Goal: Task Accomplishment & Management: Complete application form

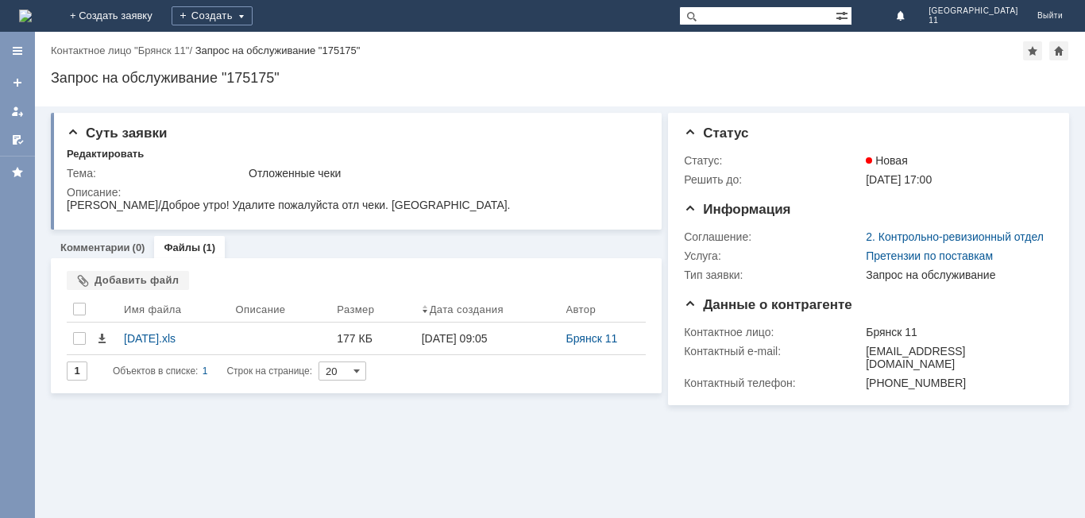
click at [32, 10] on img at bounding box center [25, 16] width 13 height 13
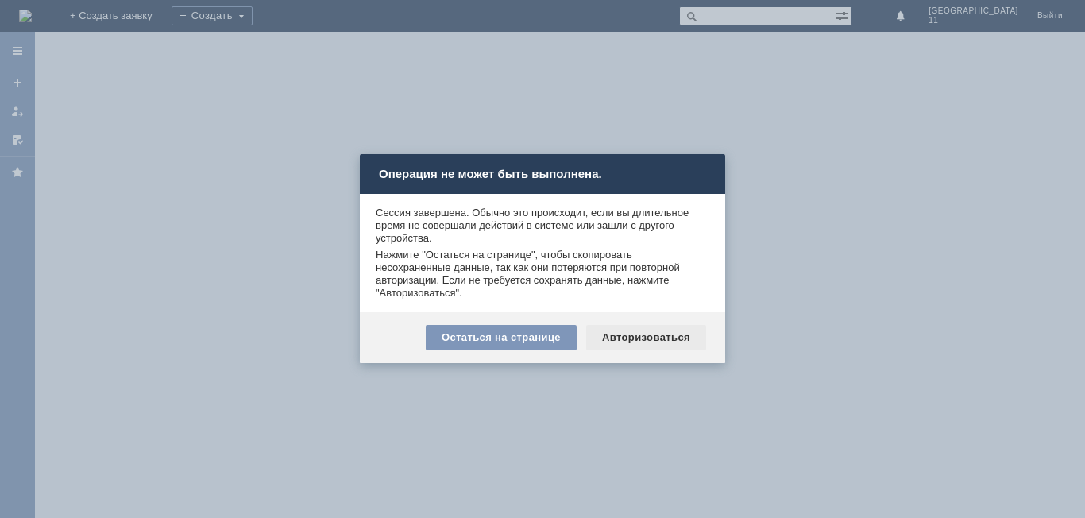
click at [657, 340] on div "Авторизоваться" at bounding box center [646, 337] width 120 height 25
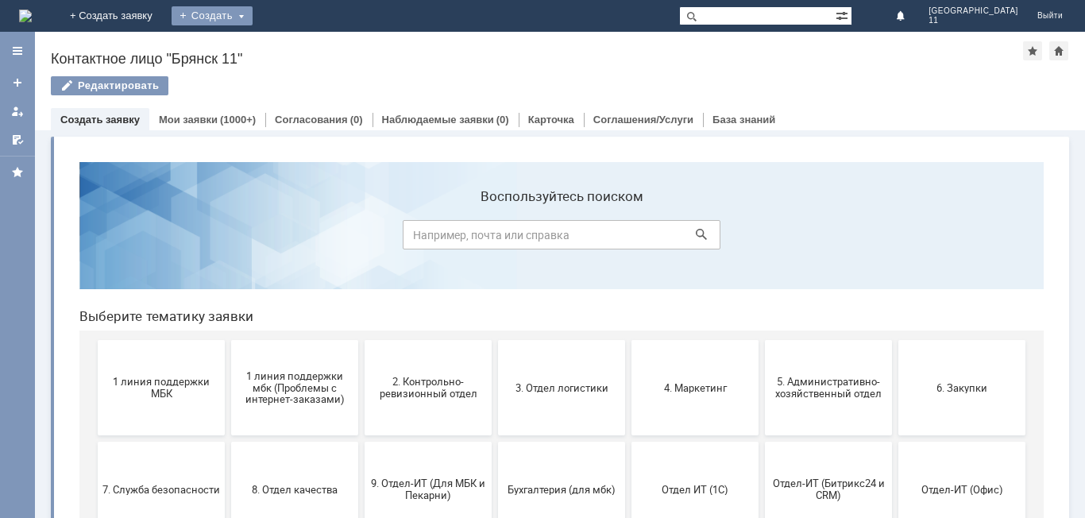
click at [252, 13] on div "Создать" at bounding box center [212, 15] width 81 height 19
click at [294, 54] on link "Заявка" at bounding box center [235, 47] width 121 height 19
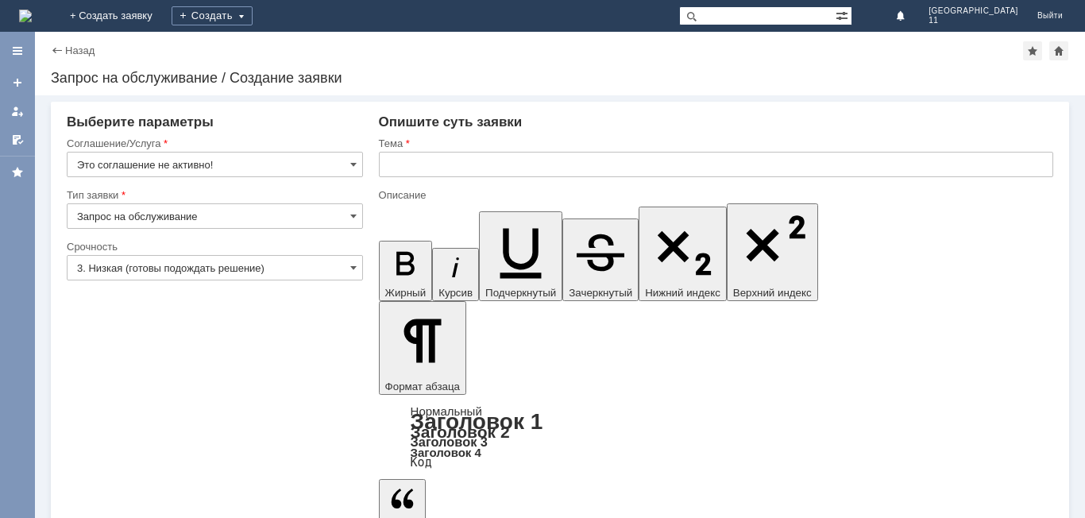
click at [32, 17] on img at bounding box center [25, 16] width 13 height 13
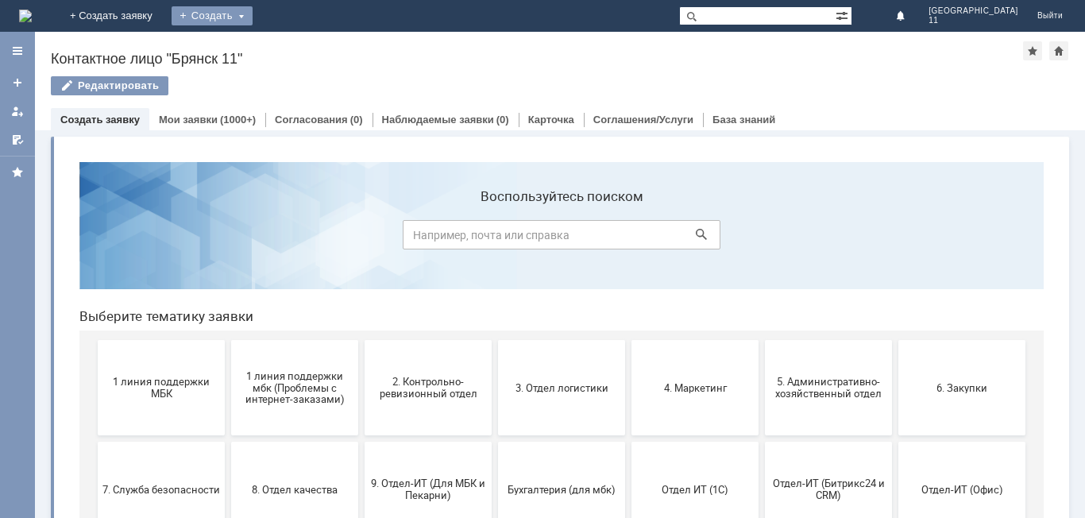
click at [252, 21] on div "Создать" at bounding box center [212, 15] width 81 height 19
click at [162, 12] on link "+ Создать заявку" at bounding box center [111, 16] width 102 height 32
click at [162, 15] on link "+ Создать заявку" at bounding box center [111, 16] width 102 height 32
click at [252, 16] on div "Создать" at bounding box center [212, 15] width 81 height 19
click at [295, 42] on link "Заявка" at bounding box center [235, 47] width 121 height 19
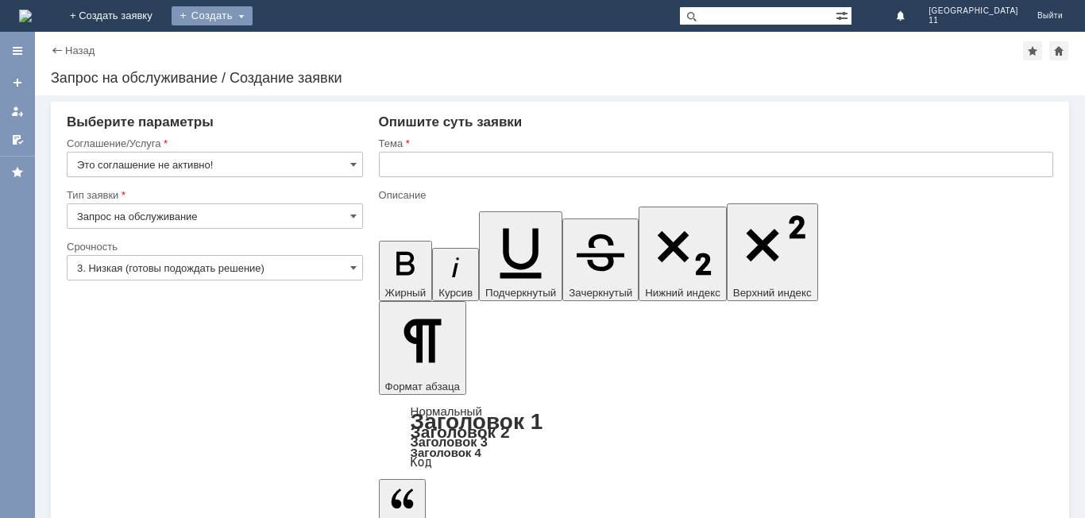
click at [252, 13] on div "Создать" at bounding box center [212, 15] width 81 height 19
click at [526, 63] on div "Назад | Запрос на обслуживание / Создание заявки Запрос на обслуживание / Созда…" at bounding box center [560, 64] width 1050 height 64
click at [32, 10] on img at bounding box center [25, 16] width 13 height 13
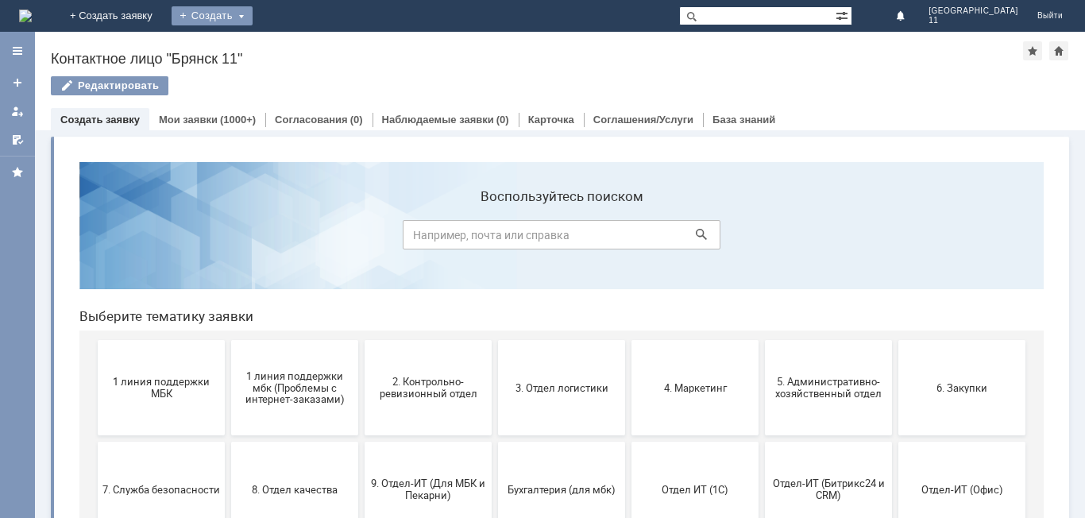
click at [252, 20] on div "Создать" at bounding box center [212, 15] width 81 height 19
click at [295, 48] on link "Заявка" at bounding box center [235, 47] width 121 height 19
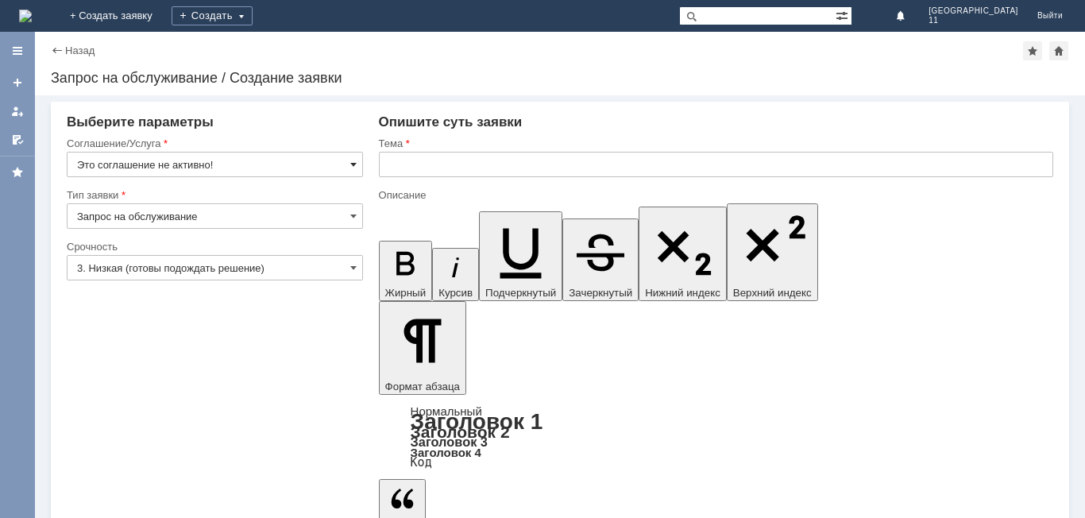
click at [352, 167] on span at bounding box center [353, 164] width 6 height 13
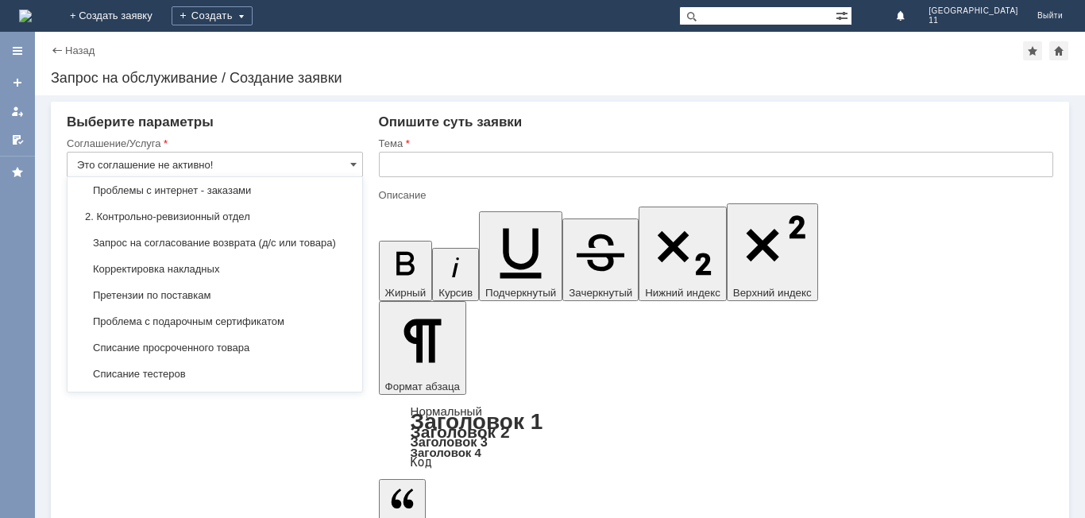
scroll to position [238, 0]
click at [241, 276] on span "Претензии по поставкам" at bounding box center [215, 269] width 276 height 13
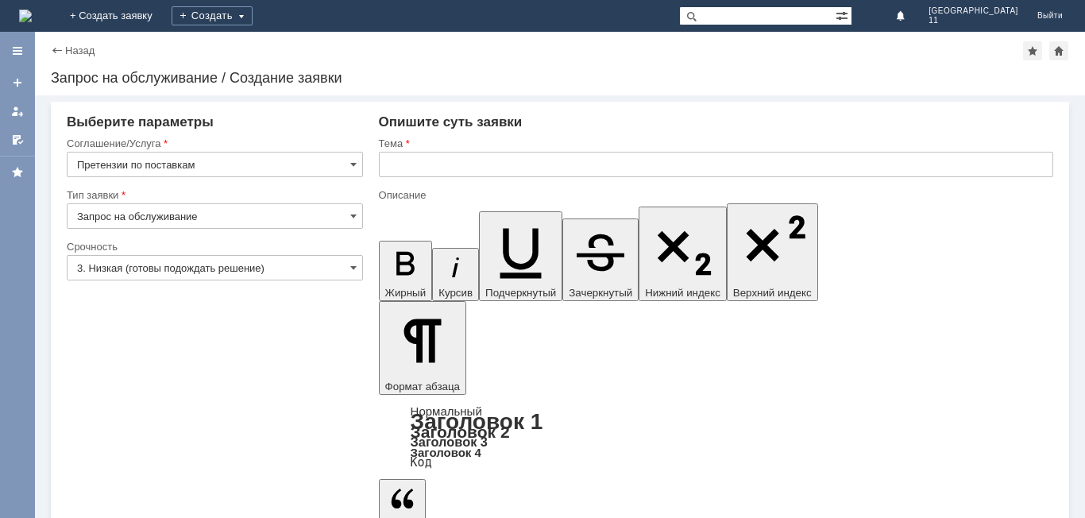
type input "Претензии по поставкам"
click at [304, 269] on input "3. Низкая (готовы подождать решение)" at bounding box center [215, 267] width 296 height 25
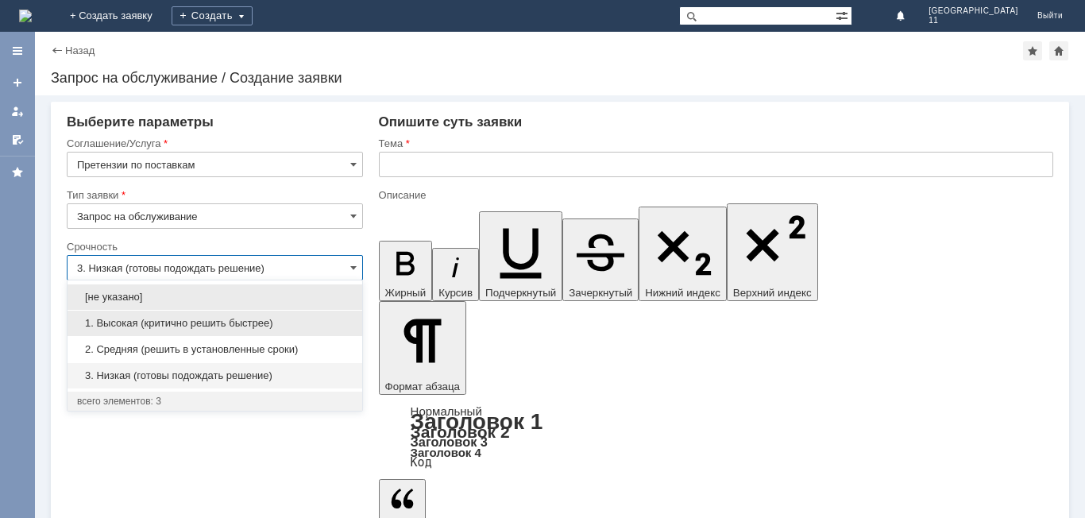
click at [264, 318] on span "1. Высокая (критично решить быстрее)" at bounding box center [215, 323] width 276 height 13
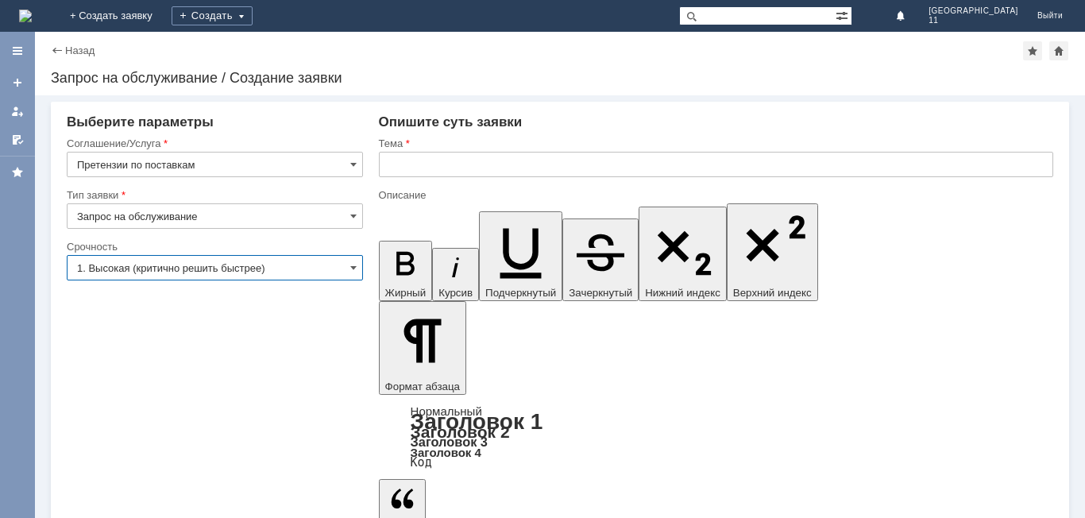
type input "1. Высокая (критично решить быстрее)"
click at [403, 168] on input "text" at bounding box center [716, 164] width 674 height 25
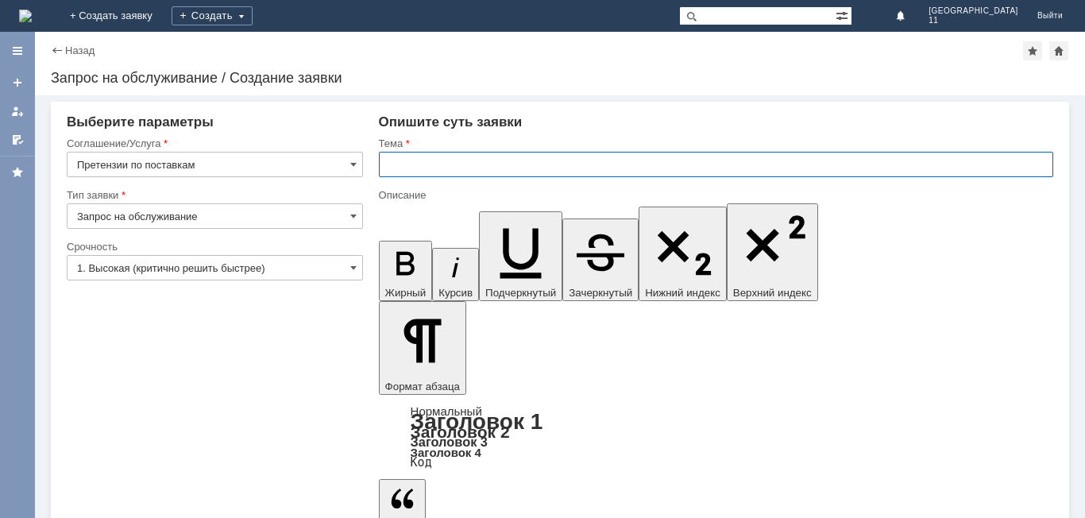
paste input "Акт расхождений № Т2-4095 от 02.10.2025"
type input "Акт расхождений № Т2-4095 от 02.10.2025"
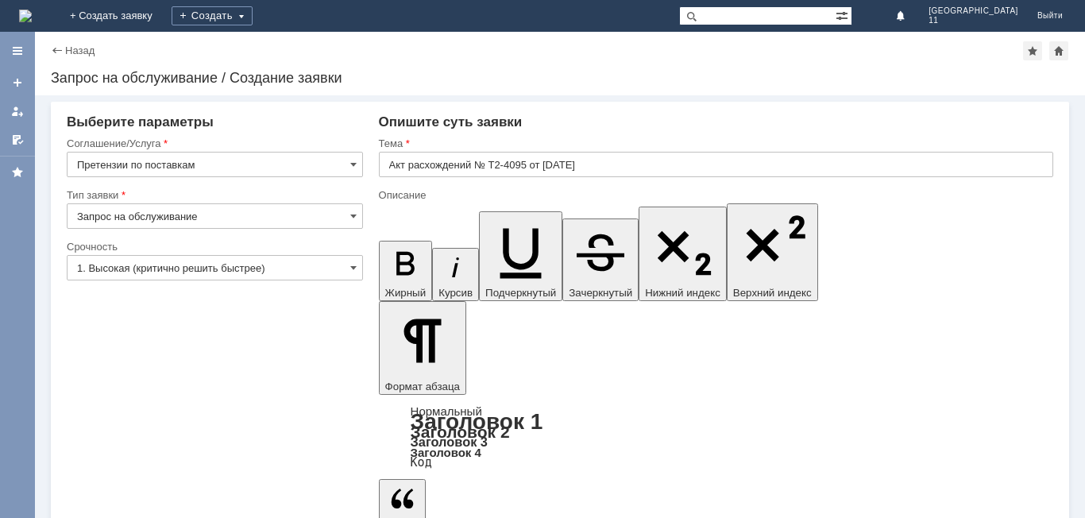
drag, startPoint x: 70, startPoint y: 17, endPoint x: 574, endPoint y: 192, distance: 533.8
click at [32, 17] on img at bounding box center [25, 16] width 13 height 13
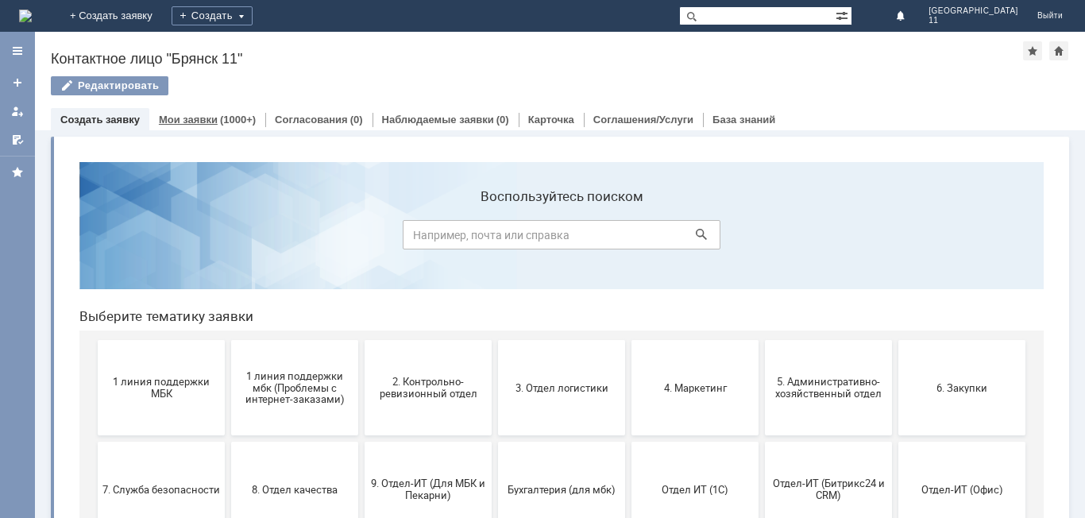
click at [215, 115] on div "Мои заявки (1000+)" at bounding box center [207, 119] width 97 height 10
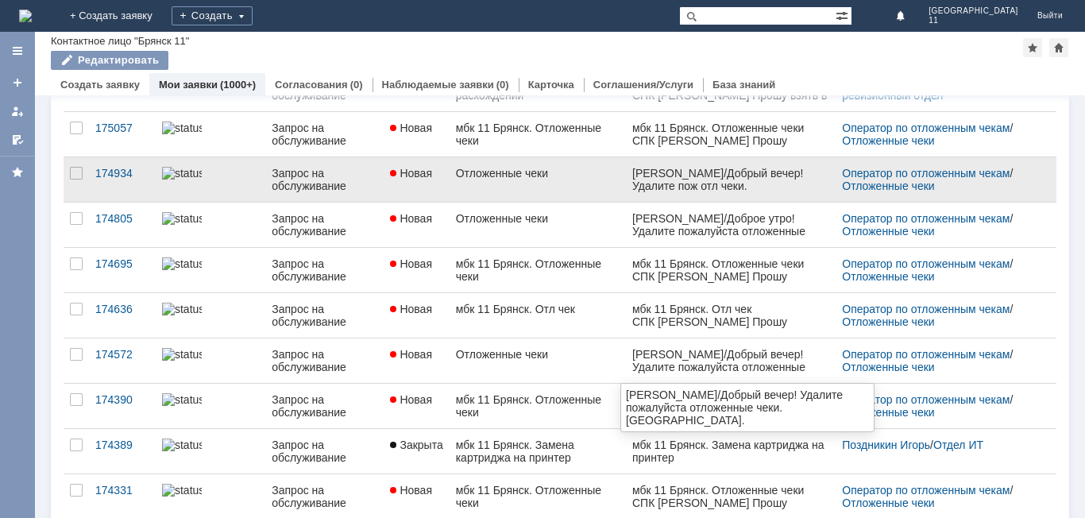
scroll to position [79, 0]
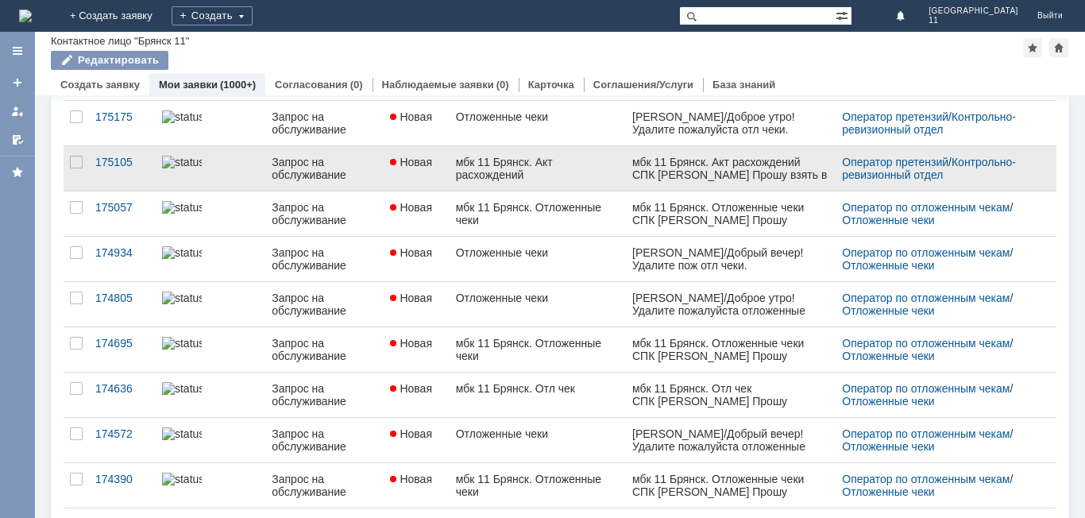
click at [555, 166] on div "мбк 11 Брянск. Акт расхождений" at bounding box center [538, 168] width 164 height 25
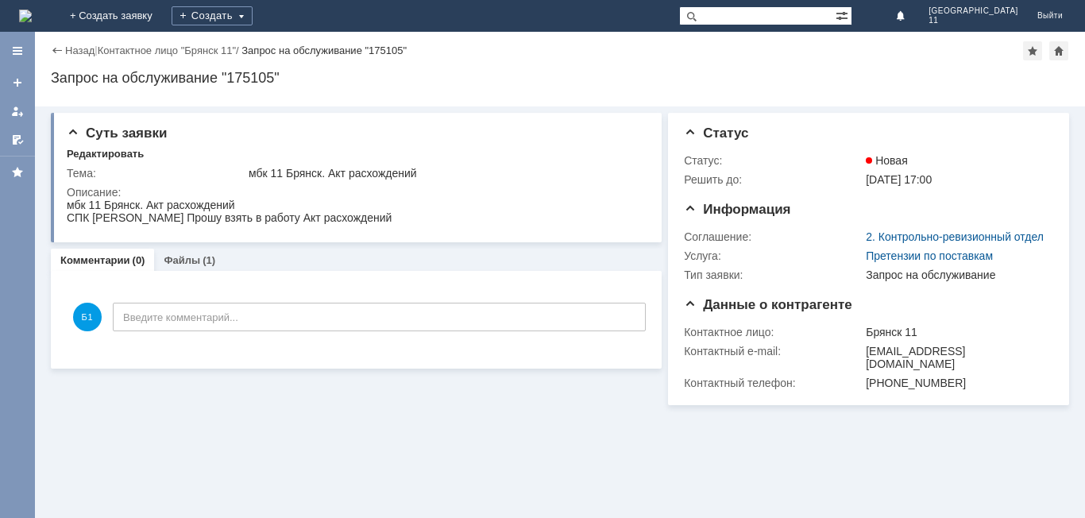
click at [70, 48] on link "Назад" at bounding box center [79, 50] width 29 height 12
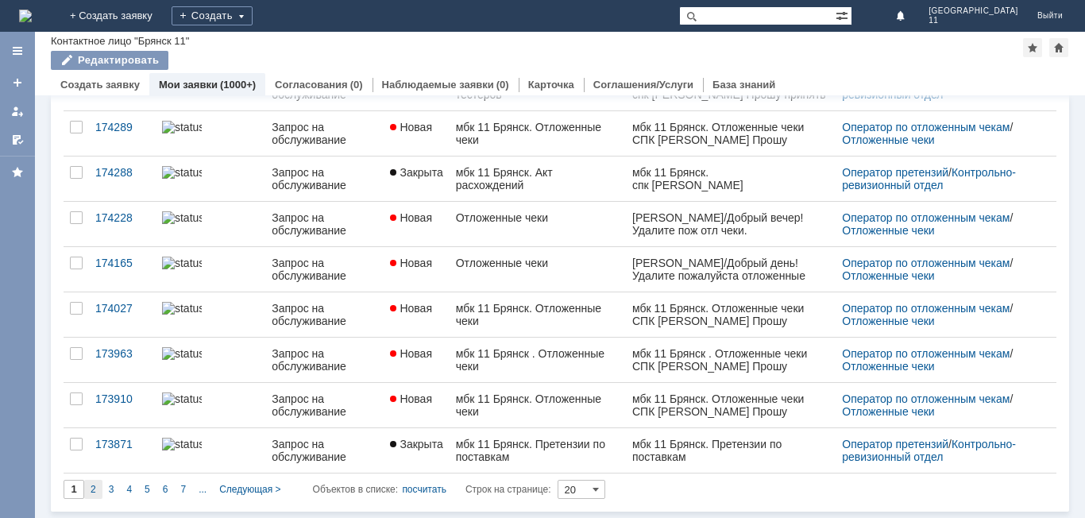
click at [97, 485] on div "2" at bounding box center [93, 489] width 18 height 19
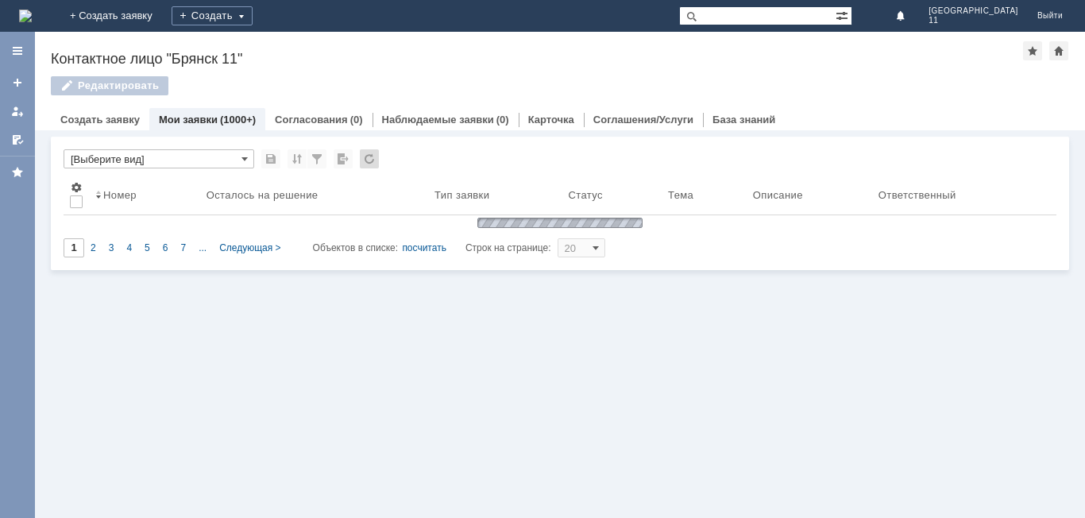
type input "2"
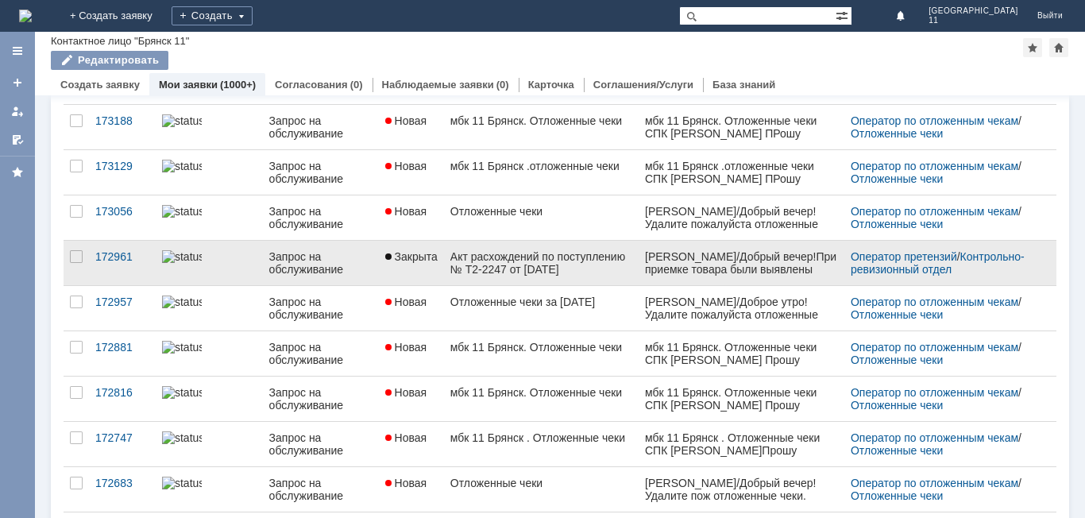
click at [600, 256] on div "Акт расхождений по поступлению № Т2-2247 от 03.09.2025 г." at bounding box center [541, 262] width 182 height 25
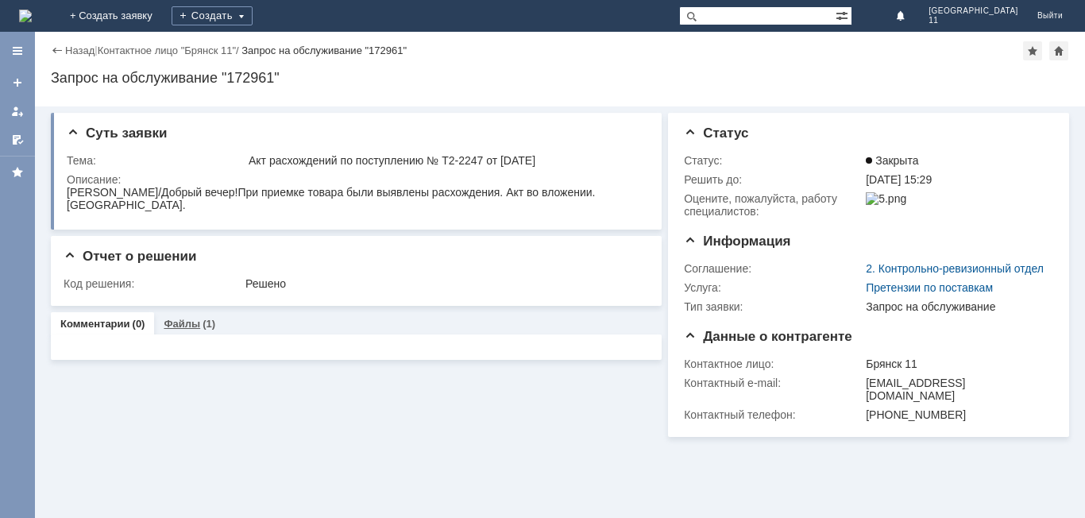
click at [189, 326] on link "Файлы" at bounding box center [182, 324] width 37 height 12
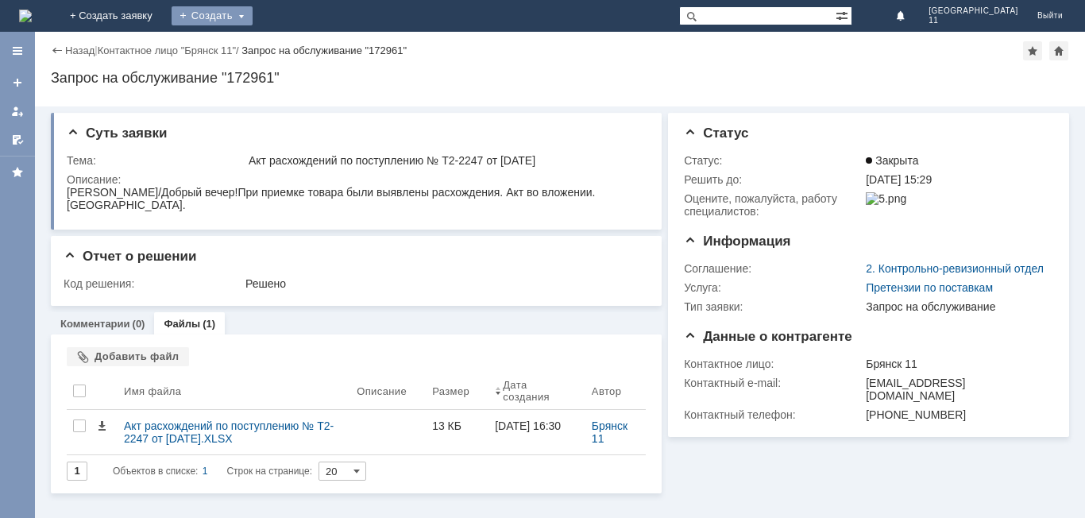
click at [252, 13] on div "Создать" at bounding box center [212, 15] width 81 height 19
click at [295, 45] on link "Заявка" at bounding box center [235, 47] width 121 height 19
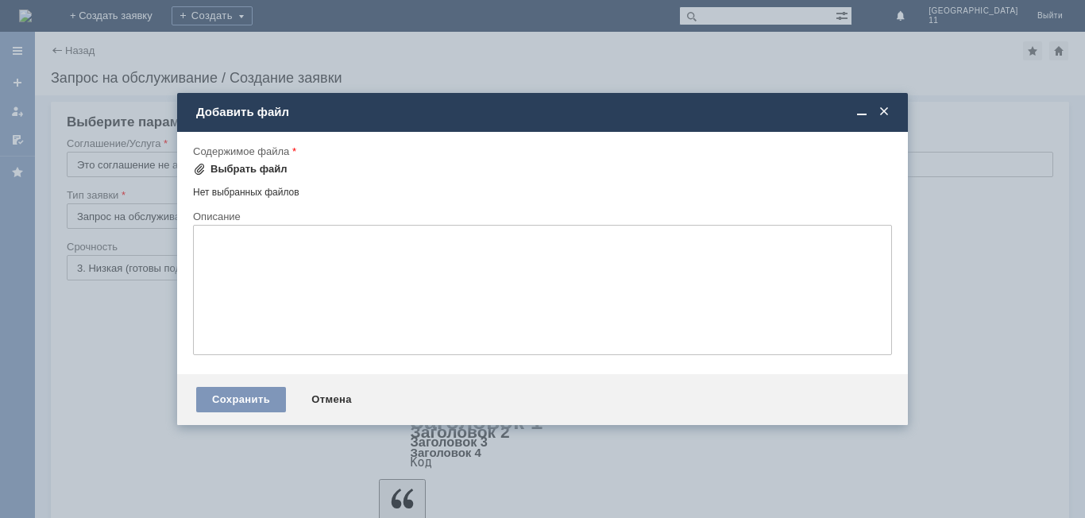
click at [204, 168] on span at bounding box center [199, 169] width 13 height 13
click at [894, 114] on div "Добавить файл" at bounding box center [542, 112] width 730 height 18
click at [886, 114] on span at bounding box center [884, 112] width 16 height 14
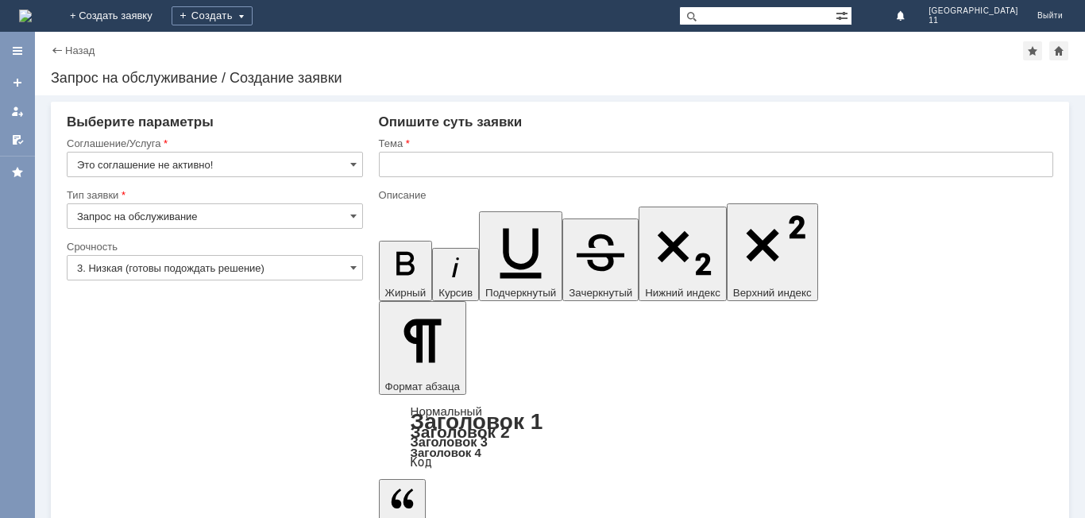
click at [32, 13] on img at bounding box center [25, 16] width 13 height 13
